Goal: Task Accomplishment & Management: Manage account settings

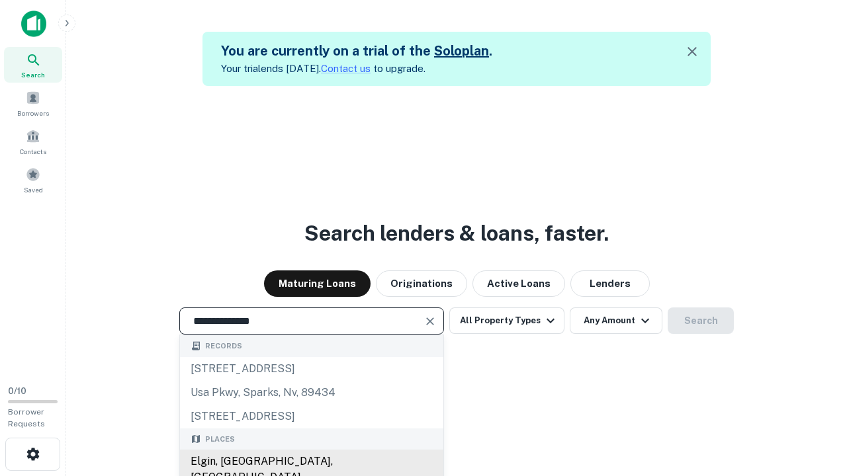
click at [311, 462] on div "Elgin, [GEOGRAPHIC_DATA], [GEOGRAPHIC_DATA]" at bounding box center [311, 470] width 263 height 40
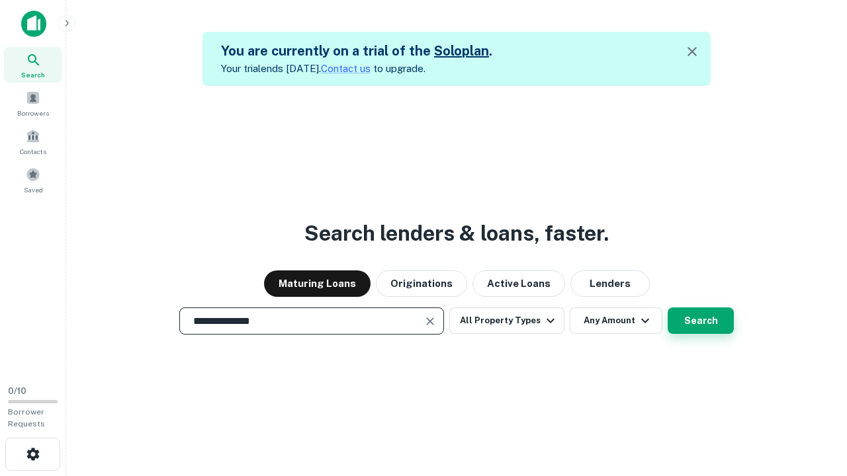
type input "**********"
click at [667, 308] on button "Search" at bounding box center [700, 321] width 66 height 26
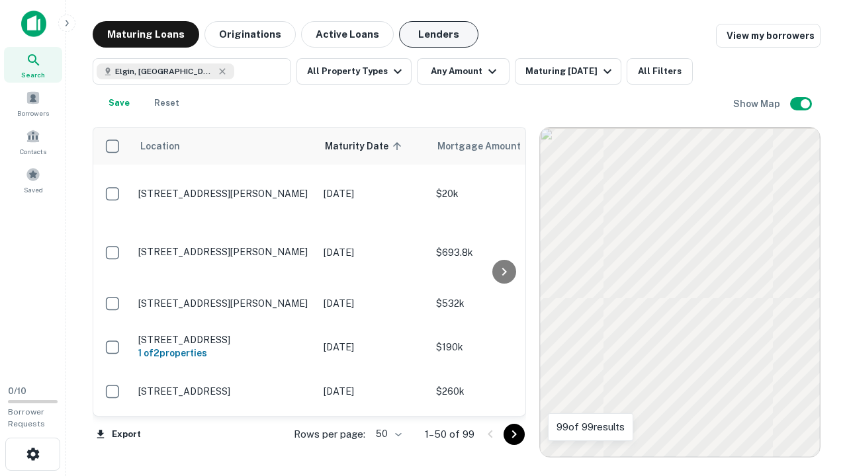
click at [438, 34] on button "Lenders" at bounding box center [438, 34] width 79 height 26
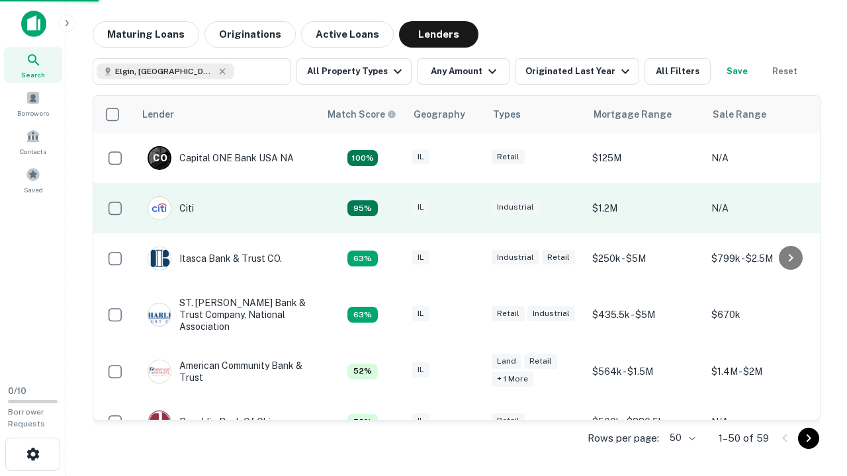
click at [470, 208] on div "IL" at bounding box center [445, 209] width 66 height 18
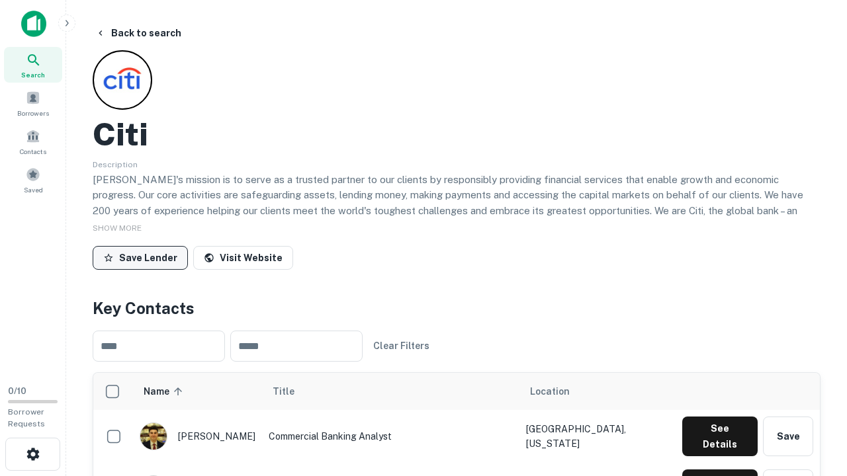
click at [140, 257] on button "Save Lender" at bounding box center [140, 258] width 95 height 24
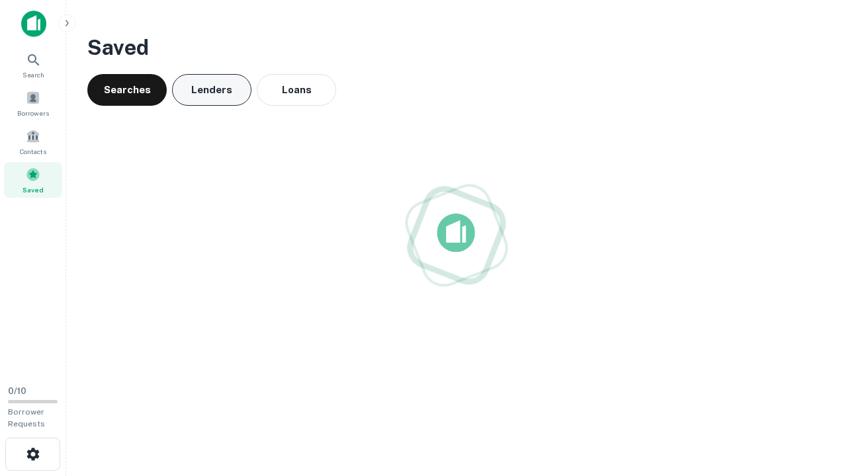
click at [212, 90] on button "Lenders" at bounding box center [211, 90] width 79 height 32
